Goal: Book appointment/travel/reservation

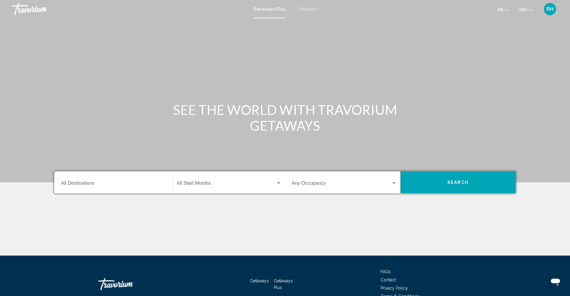
click at [103, 182] on input "Destination All Destinations" at bounding box center [113, 184] width 105 height 5
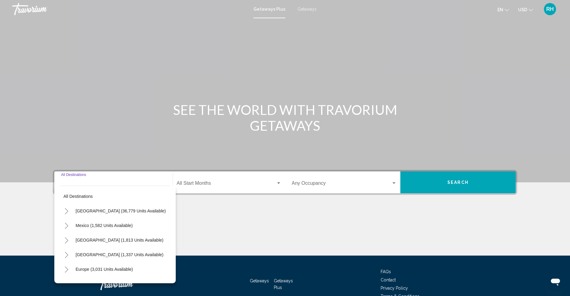
scroll to position [34, 0]
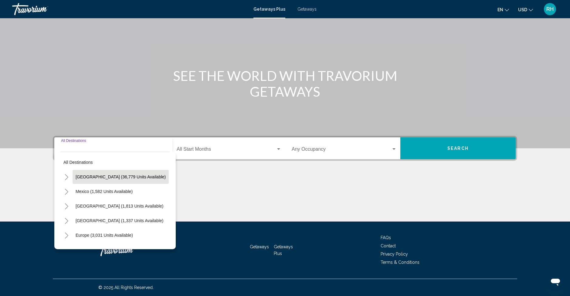
click at [97, 179] on button "[GEOGRAPHIC_DATA] (36,779 units available)" at bounding box center [121, 177] width 96 height 14
type input "**********"
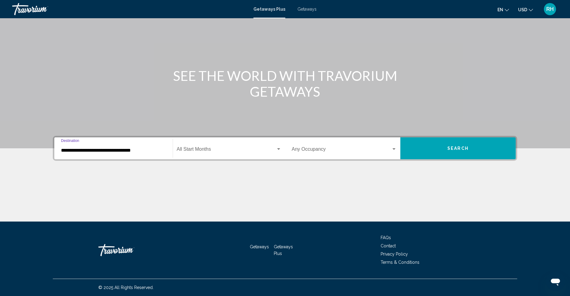
click at [309, 148] on span "Search widget" at bounding box center [342, 150] width 100 height 5
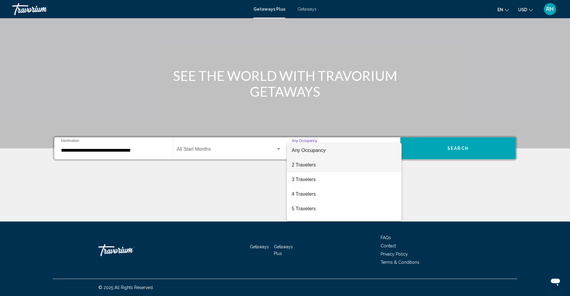
click at [307, 165] on span "2 Travelers" at bounding box center [344, 165] width 105 height 15
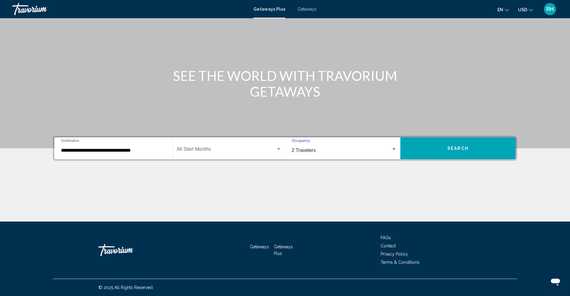
click at [418, 149] on button "Search" at bounding box center [458, 148] width 115 height 22
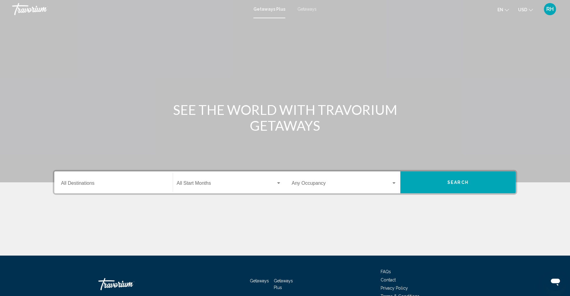
click at [88, 183] on input "Destination All Destinations" at bounding box center [113, 184] width 105 height 5
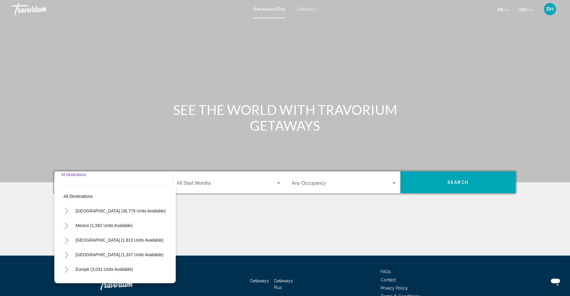
scroll to position [34, 0]
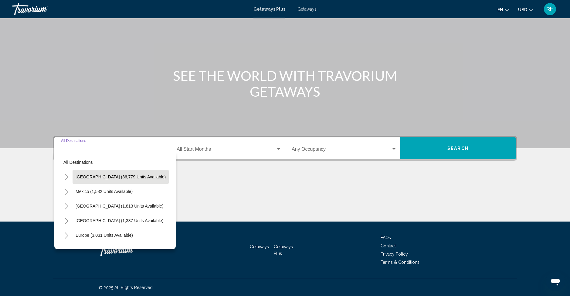
click at [98, 179] on span "[GEOGRAPHIC_DATA] (36,779 units available)" at bounding box center [121, 176] width 90 height 5
type input "**********"
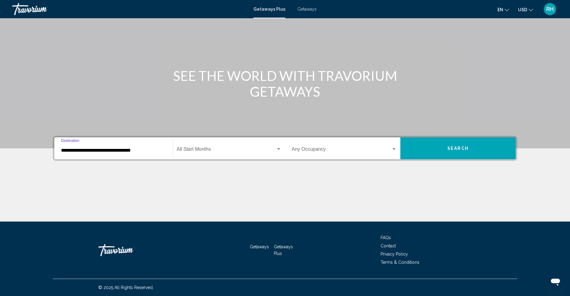
click at [322, 149] on span "Search widget" at bounding box center [342, 150] width 100 height 5
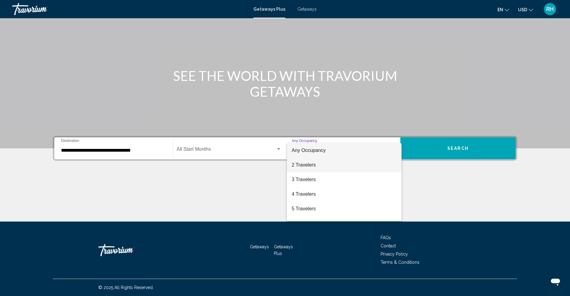
click at [320, 166] on span "2 Travelers" at bounding box center [344, 165] width 105 height 15
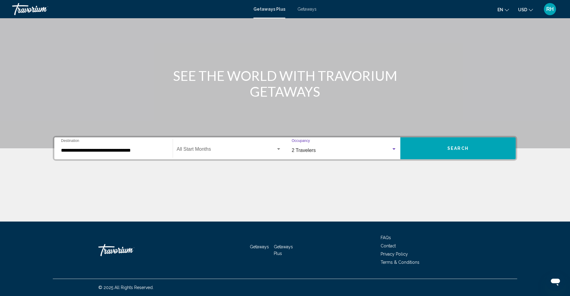
click at [470, 151] on button "Search" at bounding box center [458, 148] width 115 height 22
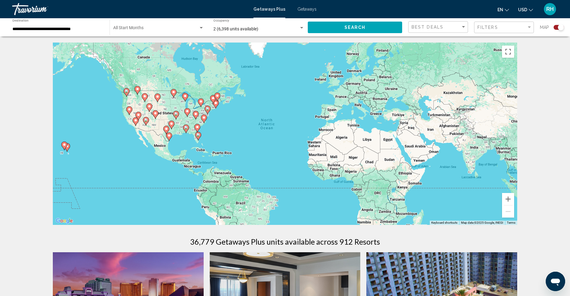
click at [514, 30] on div "Filters" at bounding box center [505, 27] width 55 height 11
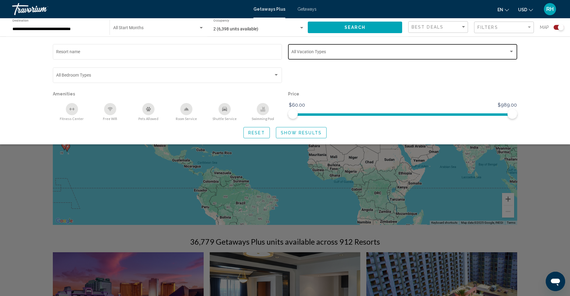
click at [346, 55] on div "Vacation Types All Vacation Types" at bounding box center [403, 51] width 223 height 17
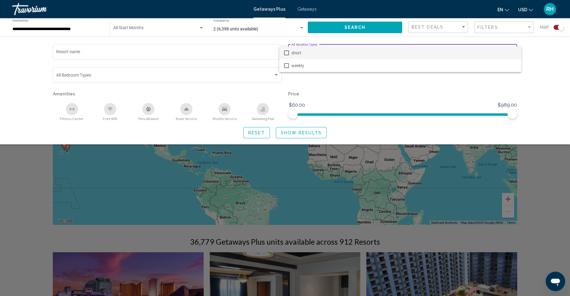
click at [294, 53] on span "short" at bounding box center [404, 52] width 225 height 13
click at [282, 97] on div at bounding box center [285, 148] width 570 height 296
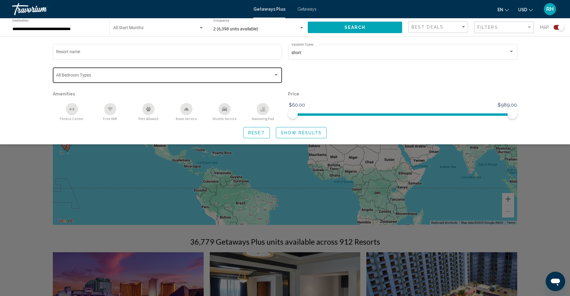
click at [271, 75] on span "Search widget" at bounding box center [164, 76] width 217 height 5
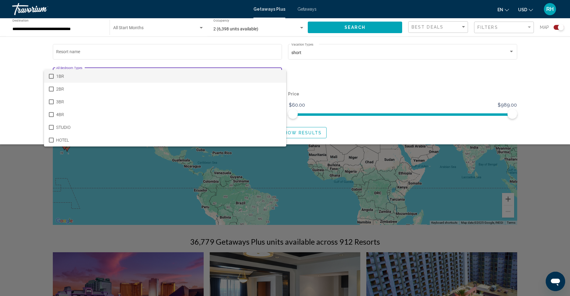
click at [286, 63] on div at bounding box center [285, 148] width 570 height 296
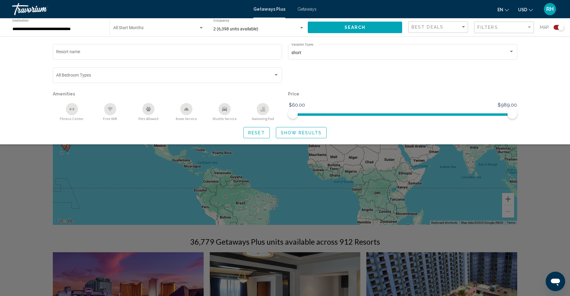
click at [290, 132] on span "Show Results" at bounding box center [301, 132] width 41 height 5
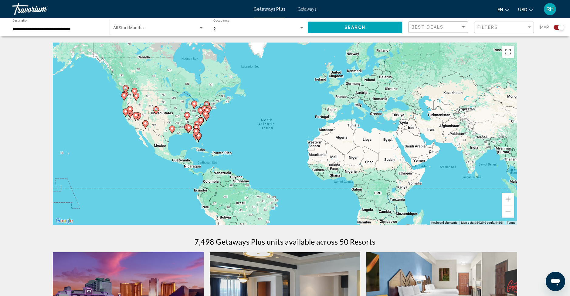
click at [459, 23] on div "Best Deals" at bounding box center [439, 27] width 55 height 11
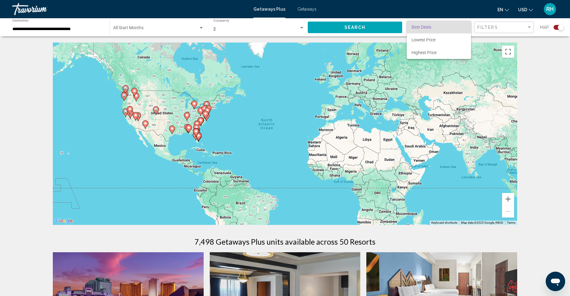
click at [456, 26] on span "Best Deals" at bounding box center [439, 27] width 55 height 13
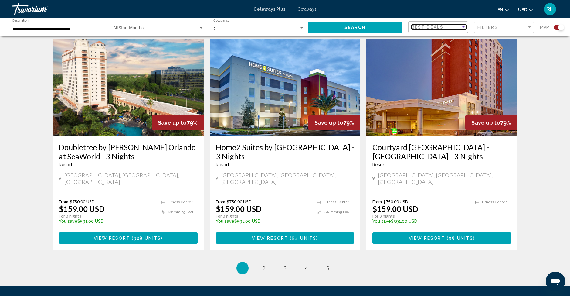
scroll to position [901, 0]
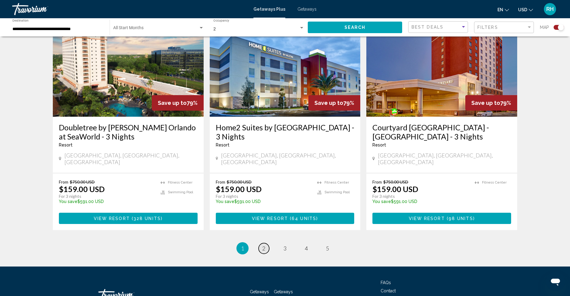
click at [262, 245] on span "2" at bounding box center [263, 248] width 3 height 7
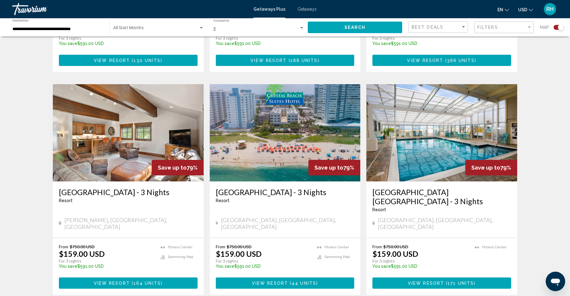
scroll to position [846, 0]
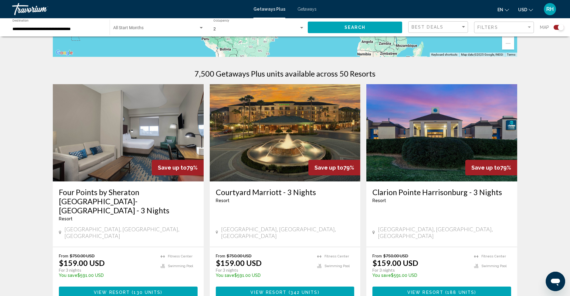
scroll to position [169, 0]
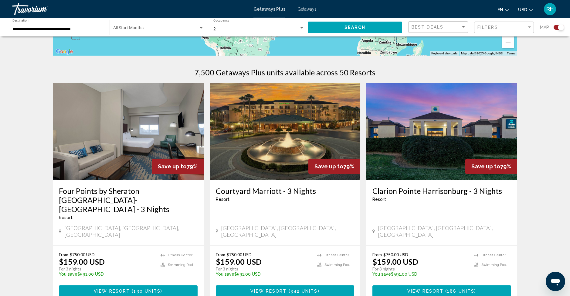
click at [293, 190] on h3 "Courtyard Marriott - 3 Nights" at bounding box center [285, 190] width 139 height 9
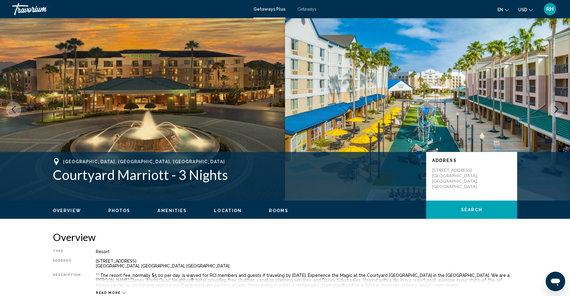
click at [557, 109] on icon "Next image" at bounding box center [557, 109] width 4 height 7
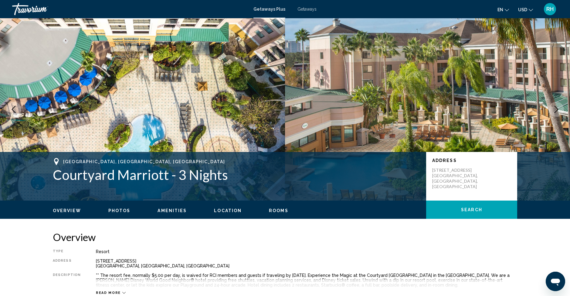
click at [557, 109] on icon "Next image" at bounding box center [557, 109] width 4 height 7
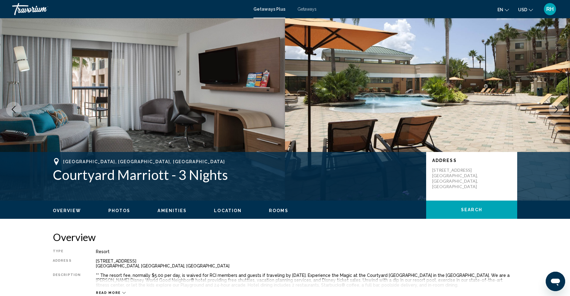
click at [557, 109] on icon "Next image" at bounding box center [557, 109] width 4 height 7
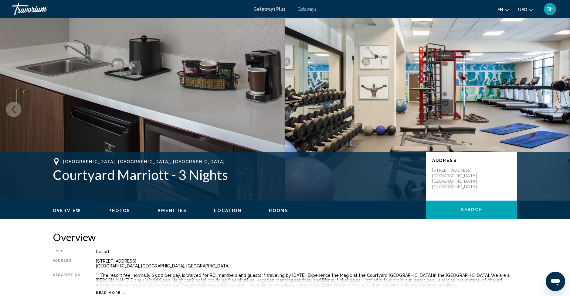
click at [557, 109] on icon "Next image" at bounding box center [557, 109] width 4 height 7
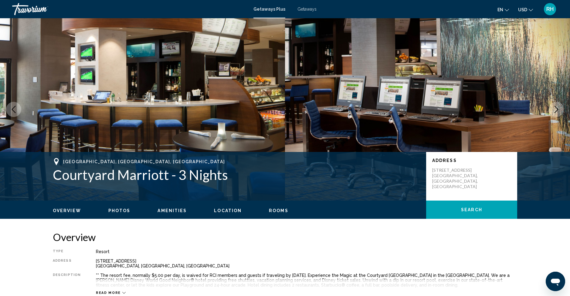
click at [557, 109] on icon "Next image" at bounding box center [557, 109] width 4 height 7
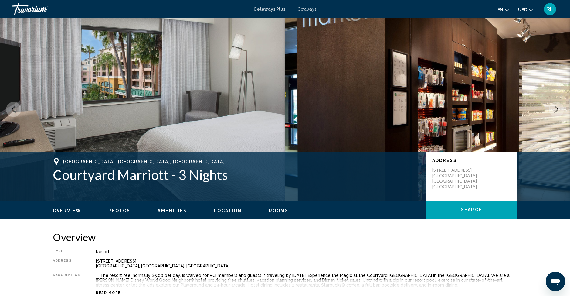
click at [557, 109] on icon "Next image" at bounding box center [557, 109] width 4 height 7
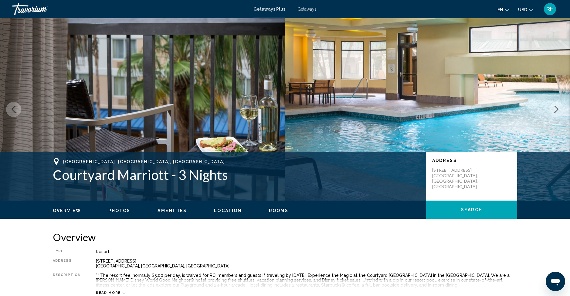
click at [557, 109] on icon "Next image" at bounding box center [557, 109] width 4 height 7
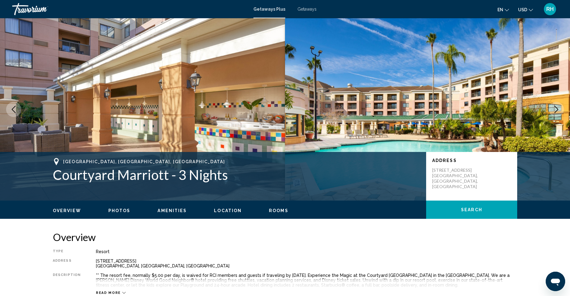
click at [554, 111] on icon "Next image" at bounding box center [556, 109] width 7 height 7
